Goal: Communication & Community: Answer question/provide support

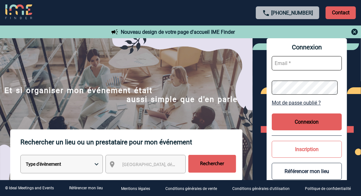
click at [285, 65] on input "text" at bounding box center [307, 63] width 70 height 14
type input "helene.barthelme@capgemini.com"
click at [299, 121] on button "Connexion" at bounding box center [307, 121] width 70 height 17
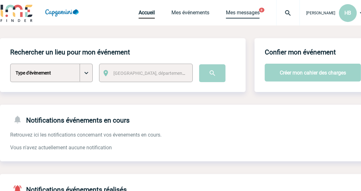
click at [226, 15] on link "Mes messages" at bounding box center [243, 14] width 34 height 9
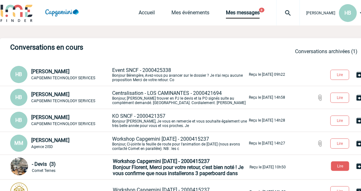
click at [139, 71] on span "Event SNCF - 2000425338" at bounding box center [141, 70] width 59 height 6
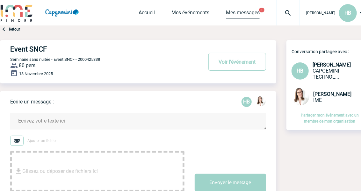
click at [234, 13] on link "Mes messages" at bounding box center [243, 14] width 34 height 9
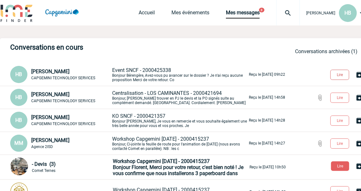
click at [334, 74] on button "Lire" at bounding box center [339, 75] width 19 height 10
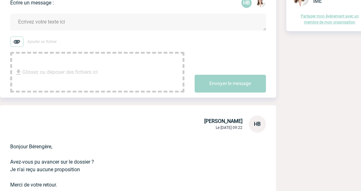
scroll to position [249, 0]
